Goal: Task Accomplishment & Management: Manage account settings

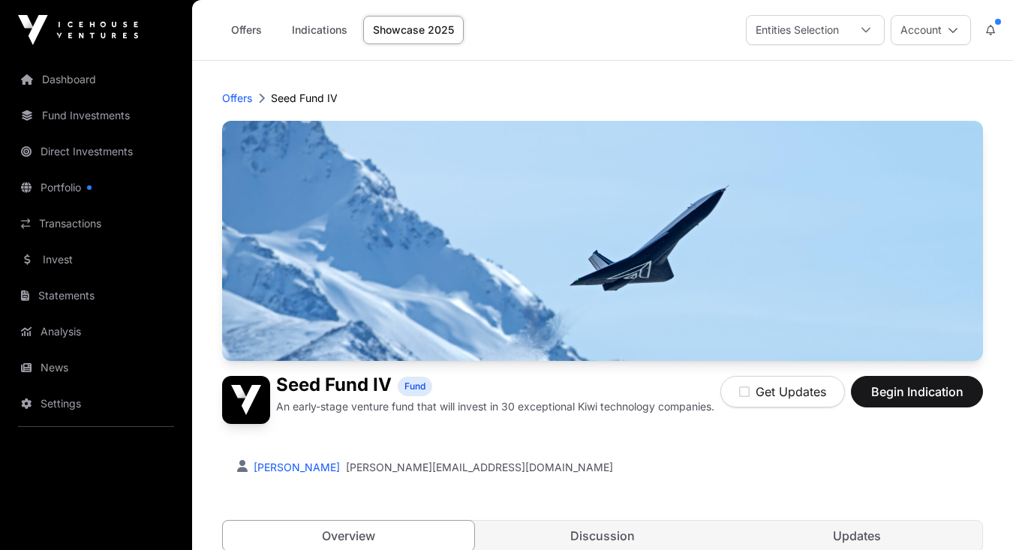
click at [940, 29] on button "Account" at bounding box center [930, 30] width 80 height 30
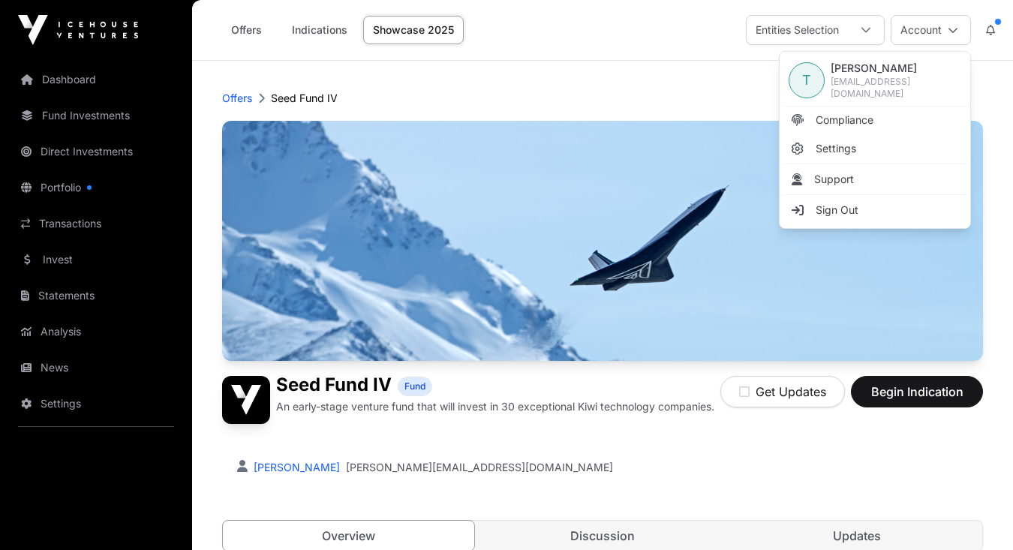
click at [842, 113] on span "Compliance" at bounding box center [844, 120] width 58 height 15
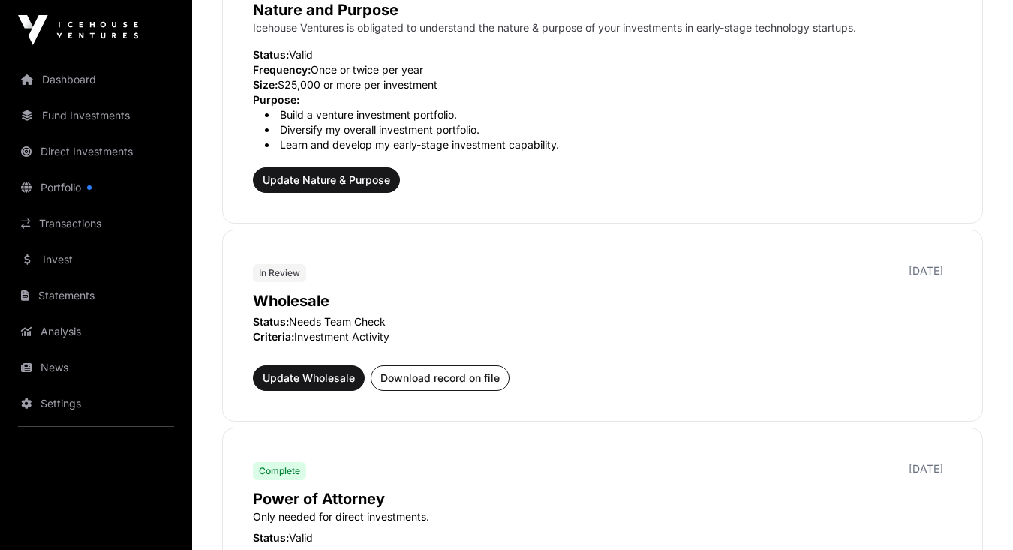
scroll to position [528, 0]
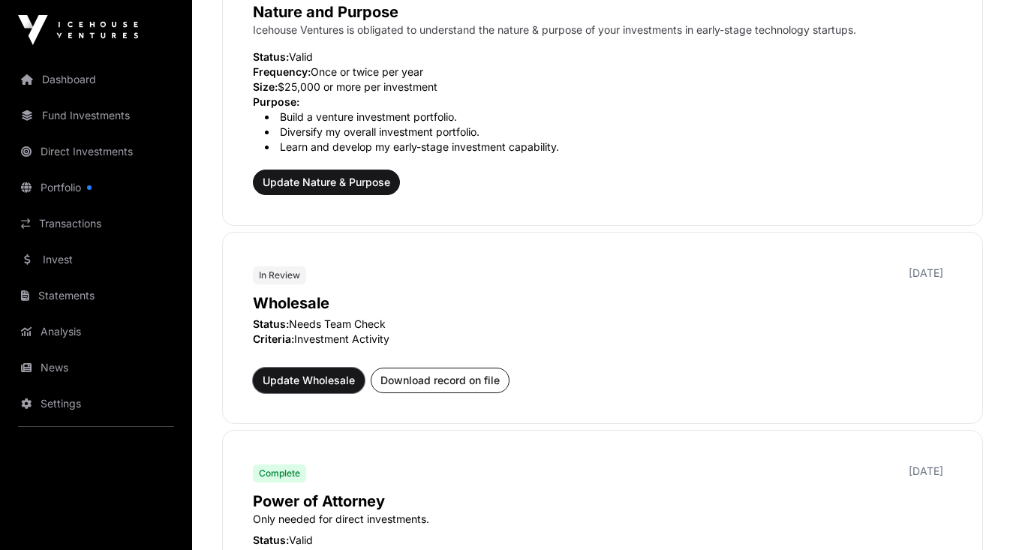
click at [293, 377] on span "Update Wholesale" at bounding box center [309, 380] width 92 height 15
